Goal: Task Accomplishment & Management: Manage account settings

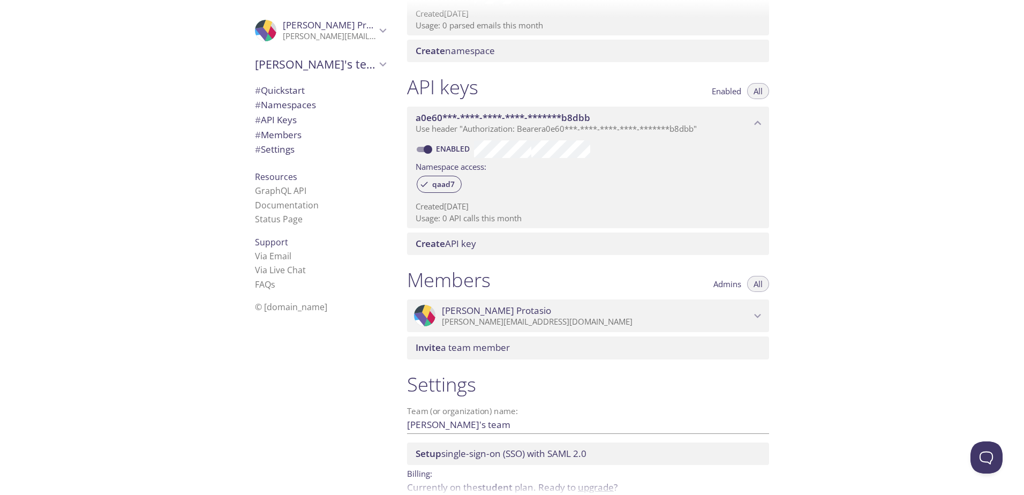
scroll to position [267, 0]
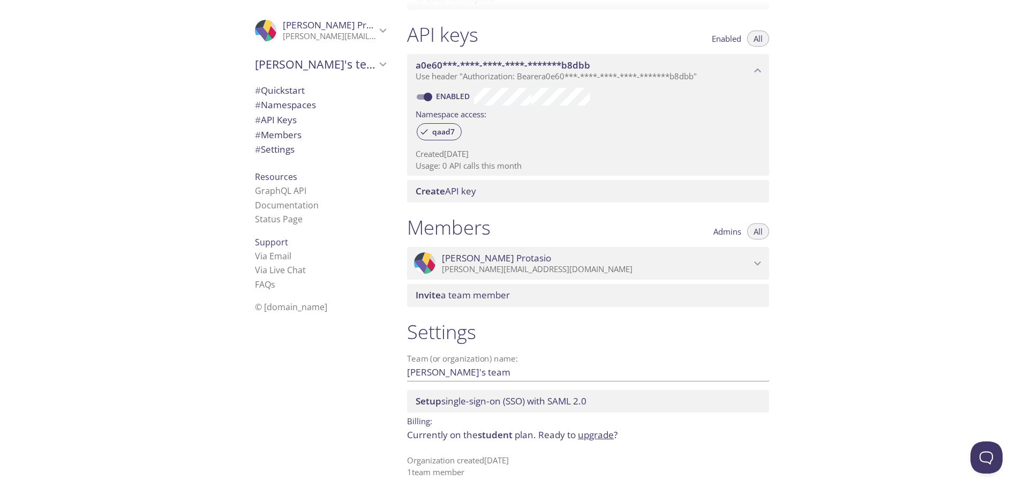
click at [500, 293] on span "Invite a team member" at bounding box center [463, 295] width 94 height 12
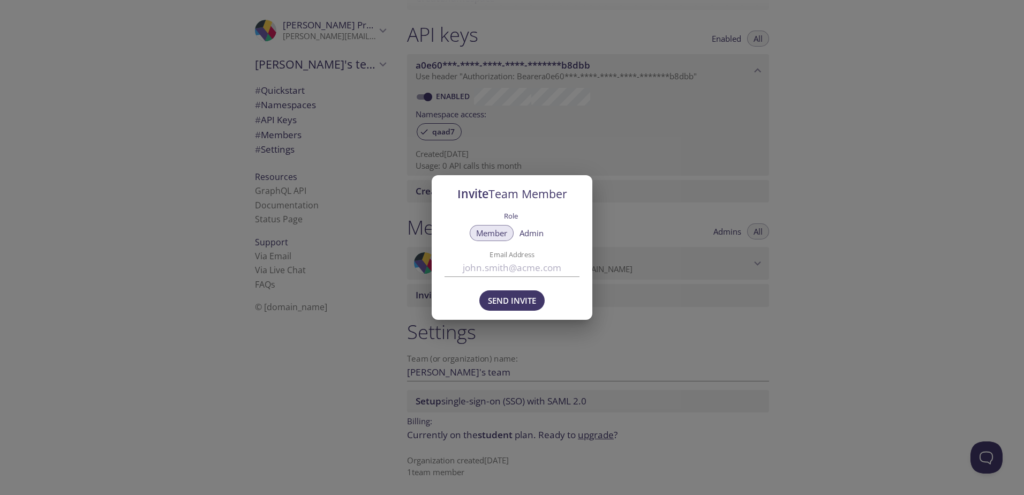
click at [899, 188] on div "Invite Team Member Role Member Admin Email Address Send Invite" at bounding box center [512, 247] width 1024 height 495
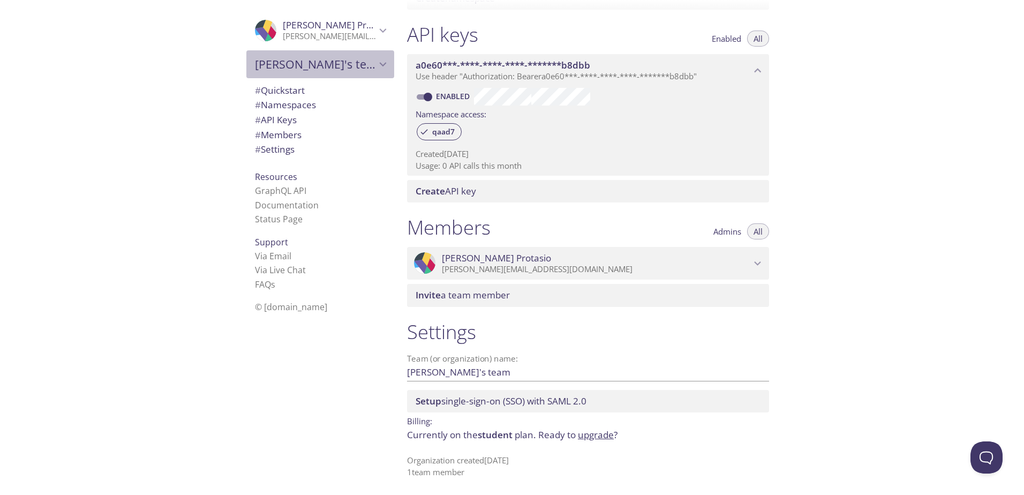
click at [302, 66] on span "[PERSON_NAME]'s team" at bounding box center [315, 64] width 121 height 15
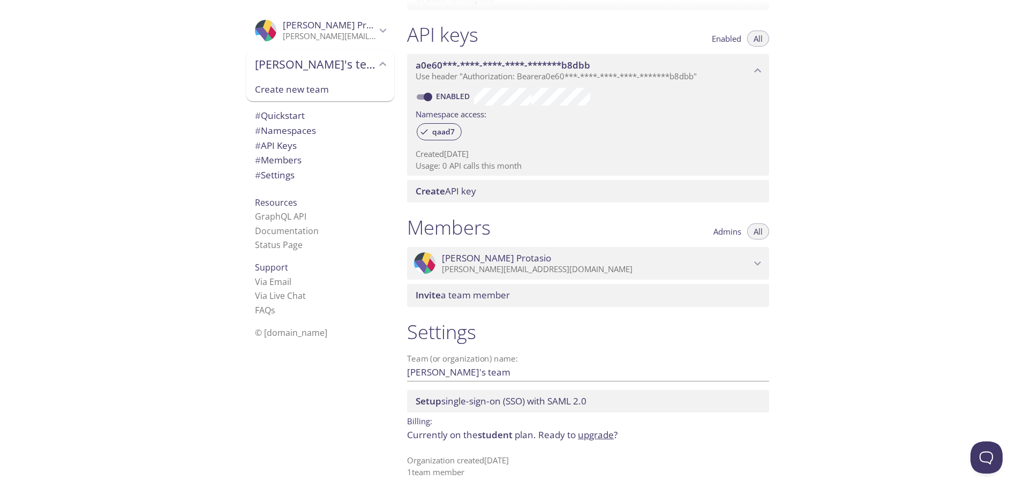
click at [290, 160] on span "# Members" at bounding box center [278, 160] width 47 height 12
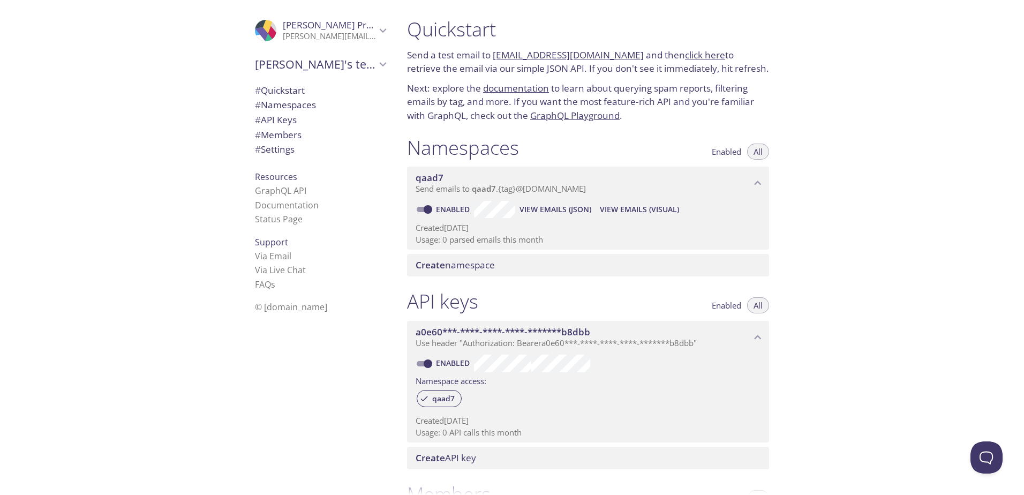
click at [293, 65] on span "[PERSON_NAME]'s team" at bounding box center [315, 64] width 121 height 15
click at [298, 87] on span "Create new team" at bounding box center [320, 89] width 131 height 14
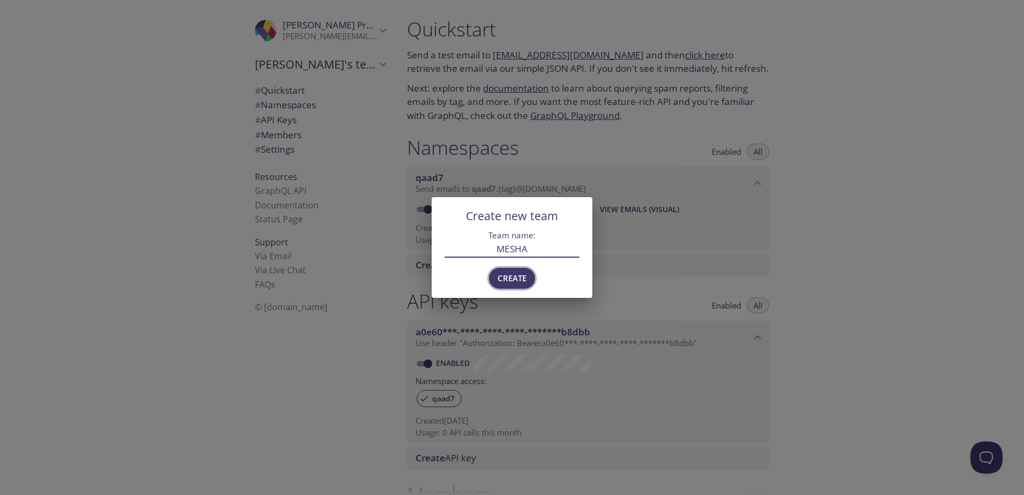
type input "MESHA"
click at [521, 280] on span "Create" at bounding box center [512, 278] width 29 height 14
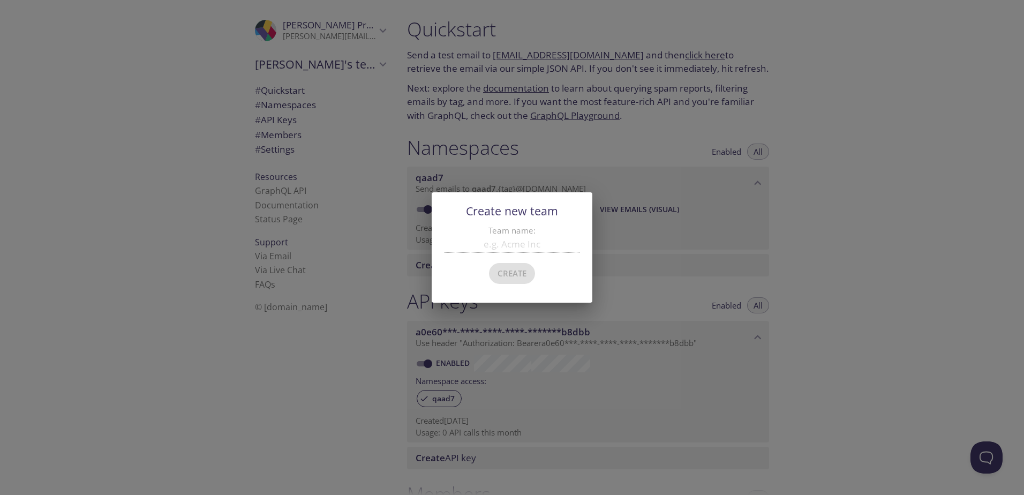
scroll to position [17, 0]
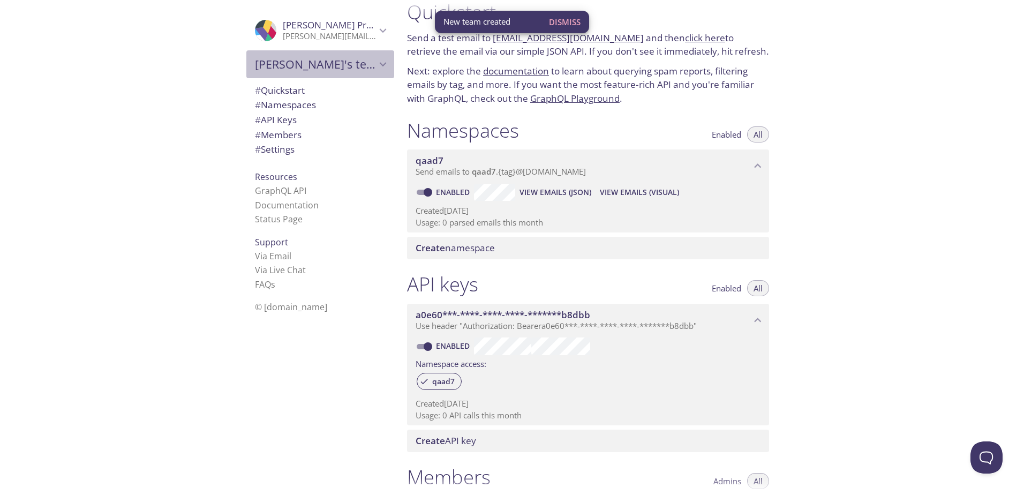
click at [332, 61] on span "[PERSON_NAME]'s team" at bounding box center [315, 64] width 121 height 15
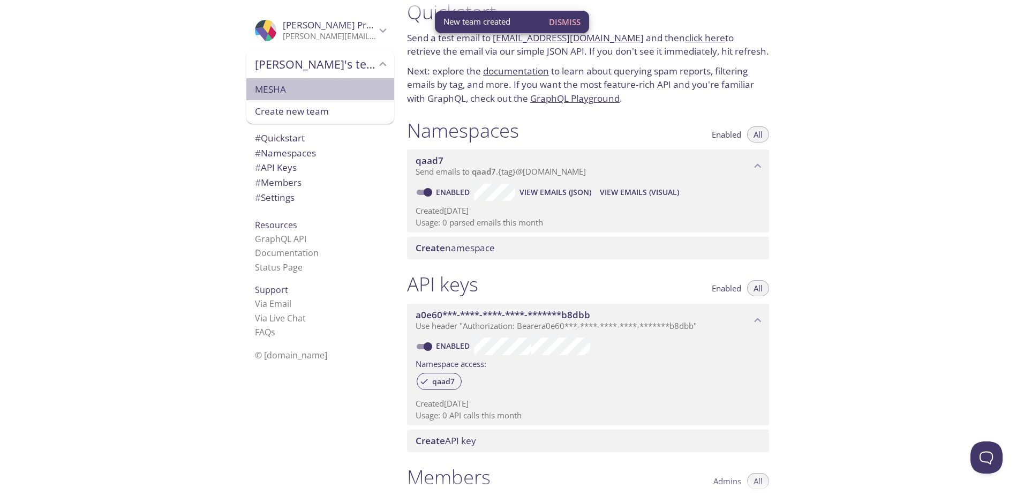
click at [272, 100] on div "MESHA" at bounding box center [320, 89] width 148 height 22
type input "MESHA"
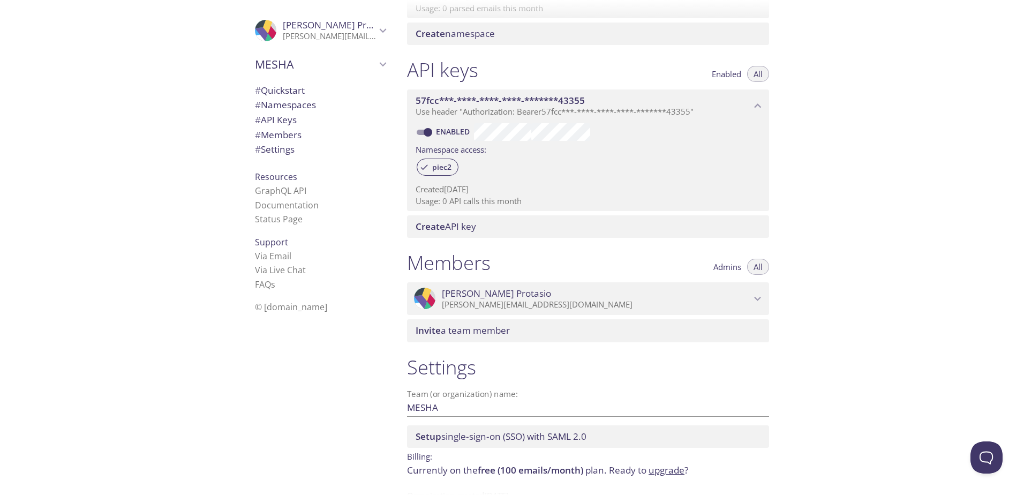
scroll to position [267, 0]
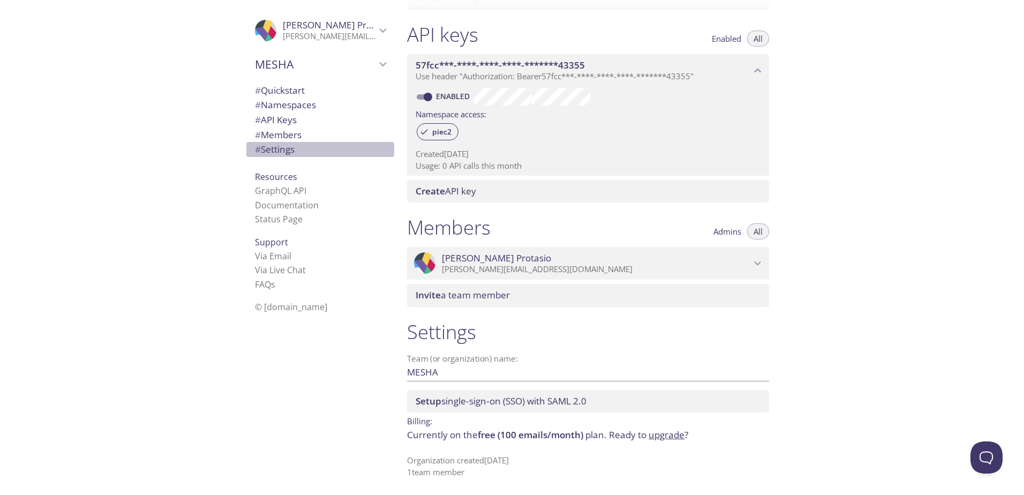
click at [274, 150] on span "# Settings" at bounding box center [275, 149] width 40 height 12
click at [496, 299] on span "Invite a team member" at bounding box center [463, 295] width 94 height 12
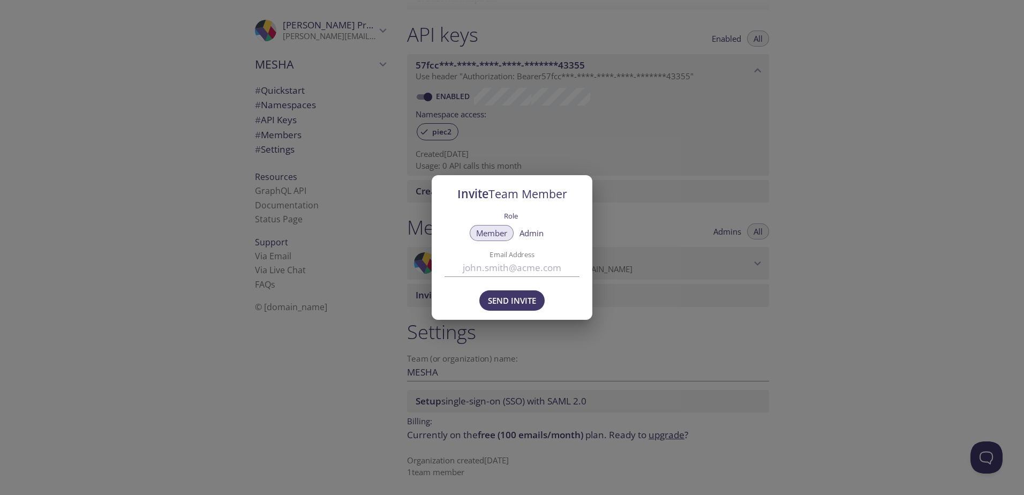
click at [878, 210] on div "Invite Team Member Role Member Admin Email Address Send Invite" at bounding box center [512, 247] width 1024 height 495
